Goal: Information Seeking & Learning: Learn about a topic

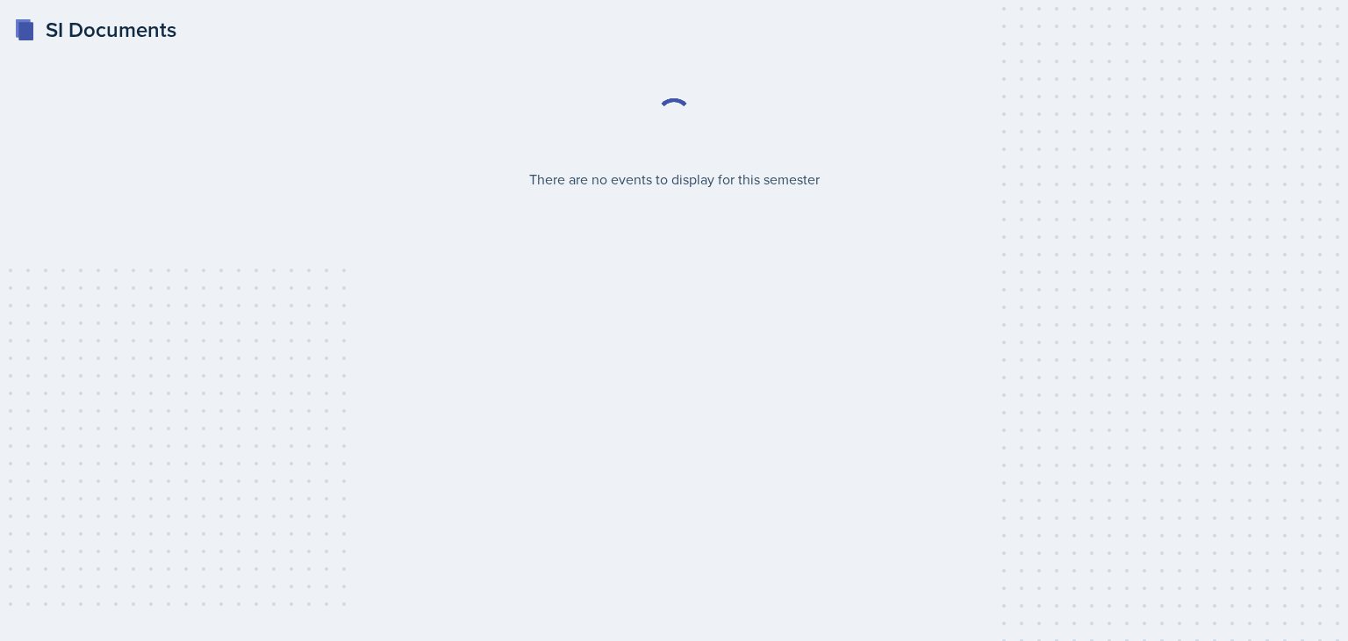
select select "2bed604d-1099-4043-b1bc-2365e8740244"
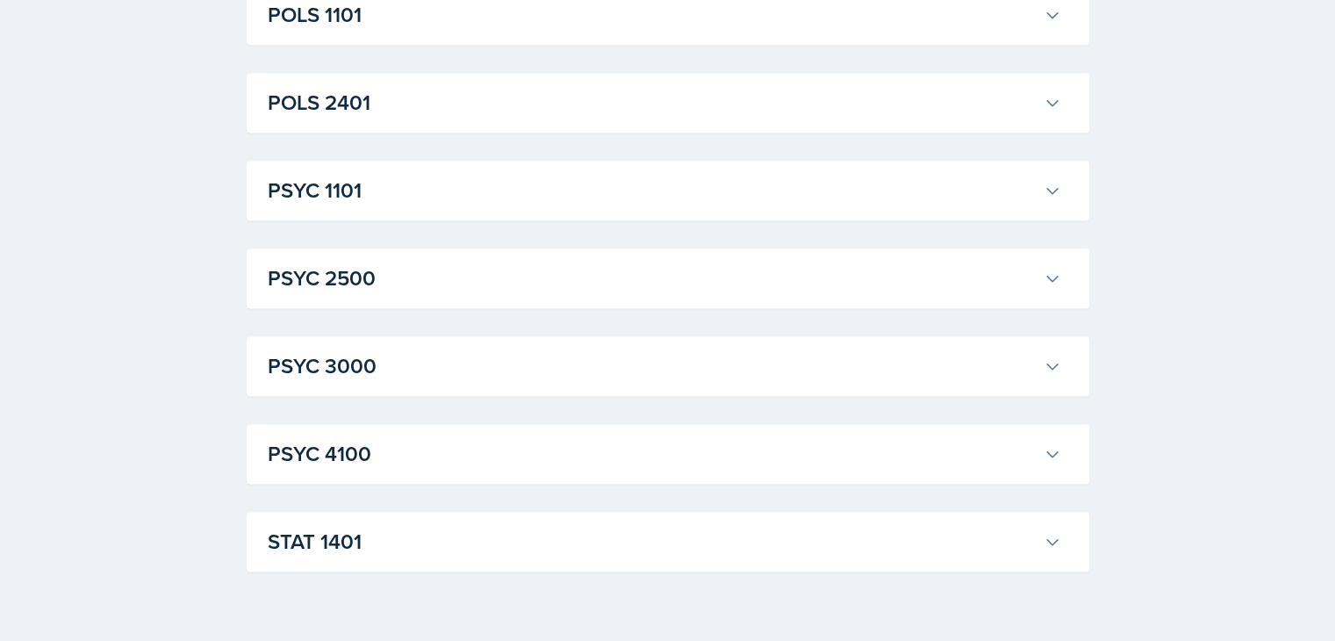
scroll to position [2499, 0]
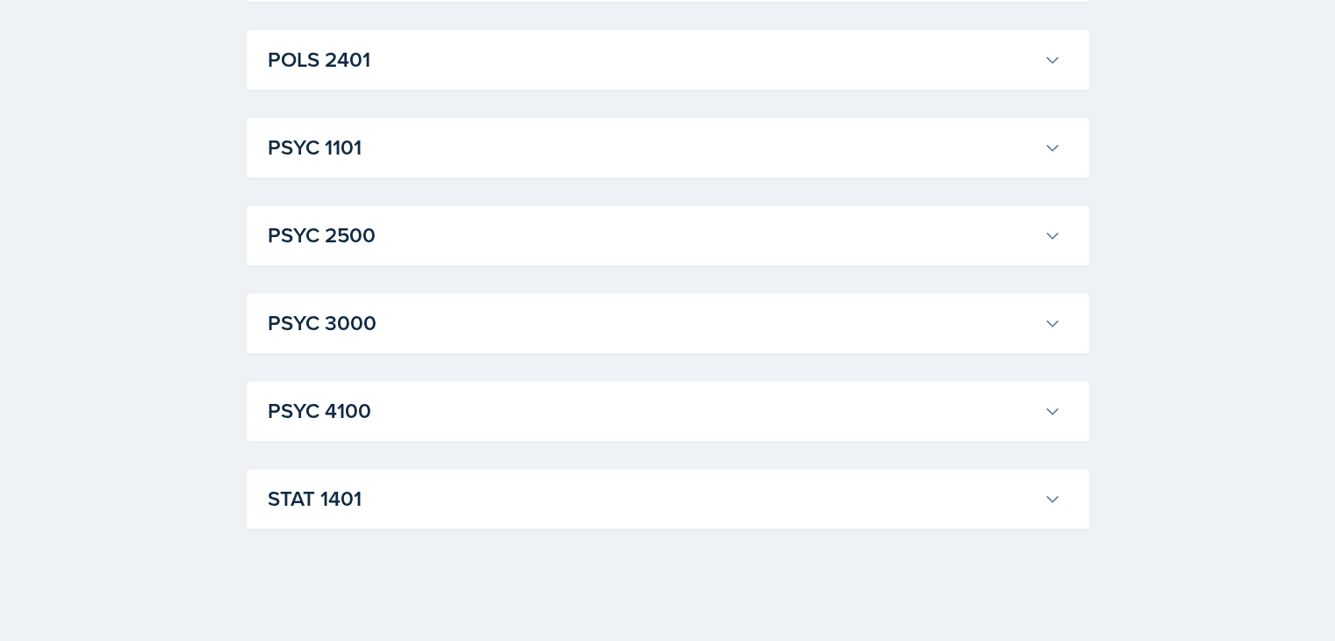
click at [397, 492] on h3 "STAT 1401" at bounding box center [652, 499] width 769 height 32
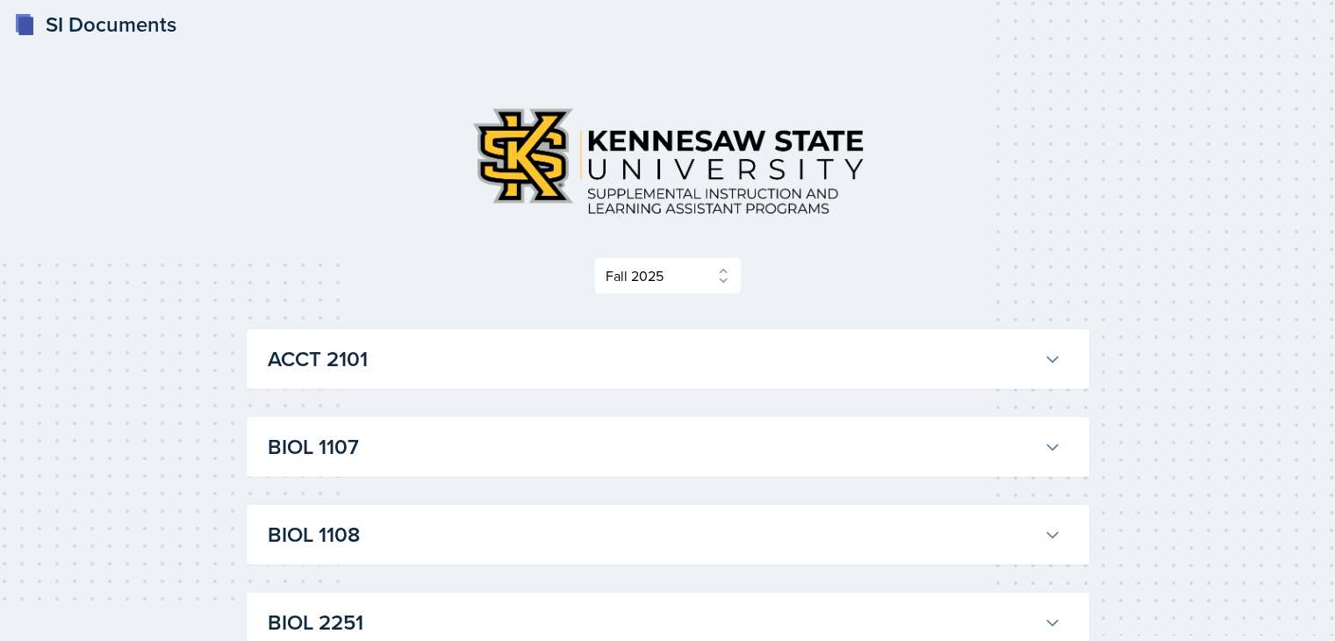
scroll to position [0, 0]
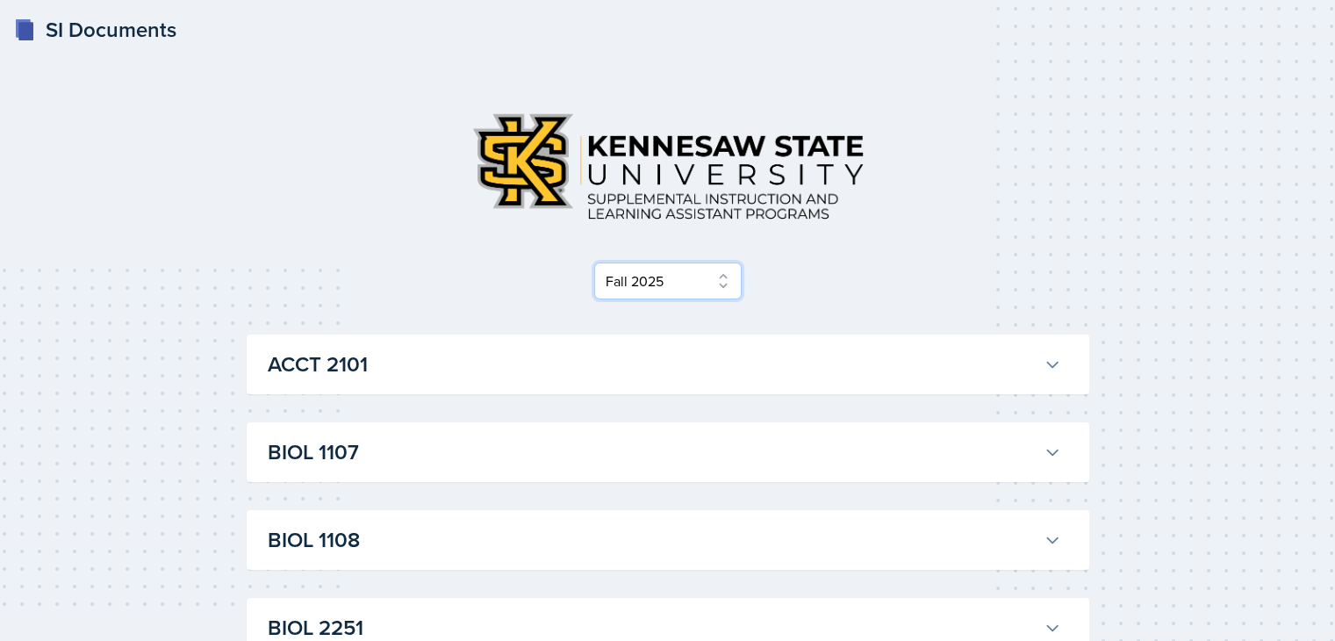
click at [706, 283] on select "Select Semester Fall 2025 Summer 2025 Spring 2025 Fall 2024 Summer 2024 Spring …" at bounding box center [667, 280] width 147 height 37
click at [599, 262] on select "Select Semester Fall 2025 Summer 2025 Spring 2025 Fall 2024 Summer 2024 Spring …" at bounding box center [667, 280] width 147 height 37
click at [642, 265] on select "Select Semester Fall 2025 Summer 2025 Spring 2025 Fall 2024 Summer 2024 Spring …" at bounding box center [667, 280] width 147 height 37
select select "2bed604d-1099-4043-b1bc-2365e8740244"
click at [599, 262] on select "Select Semester Fall 2025 Summer 2025 Spring 2025 Fall 2024 Summer 2024 Spring …" at bounding box center [667, 280] width 147 height 37
